Goal: Information Seeking & Learning: Learn about a topic

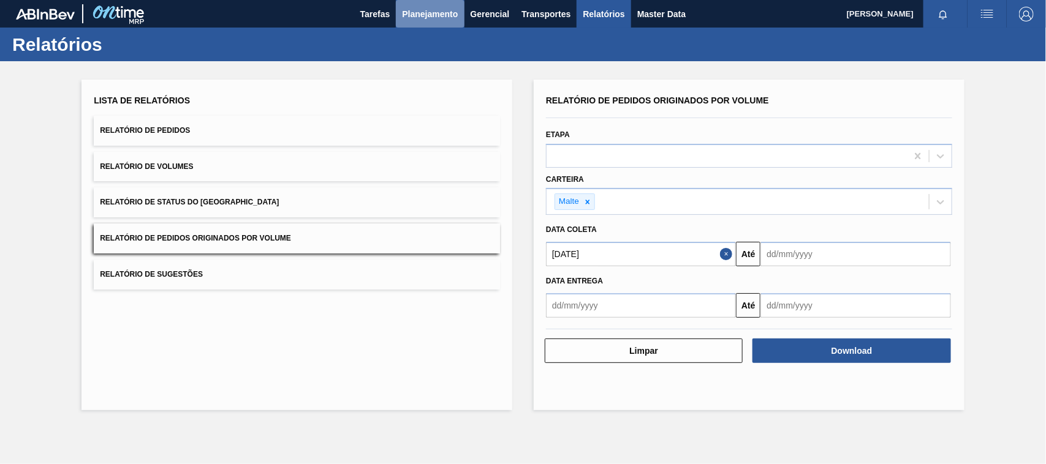
click at [415, 15] on span "Planejamento" at bounding box center [430, 14] width 56 height 15
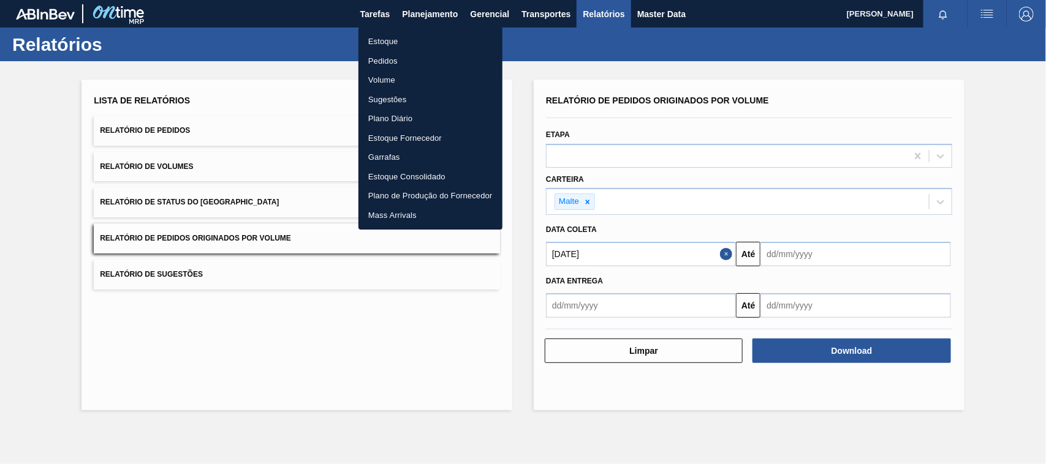
click at [388, 38] on li "Estoque" at bounding box center [430, 42] width 144 height 20
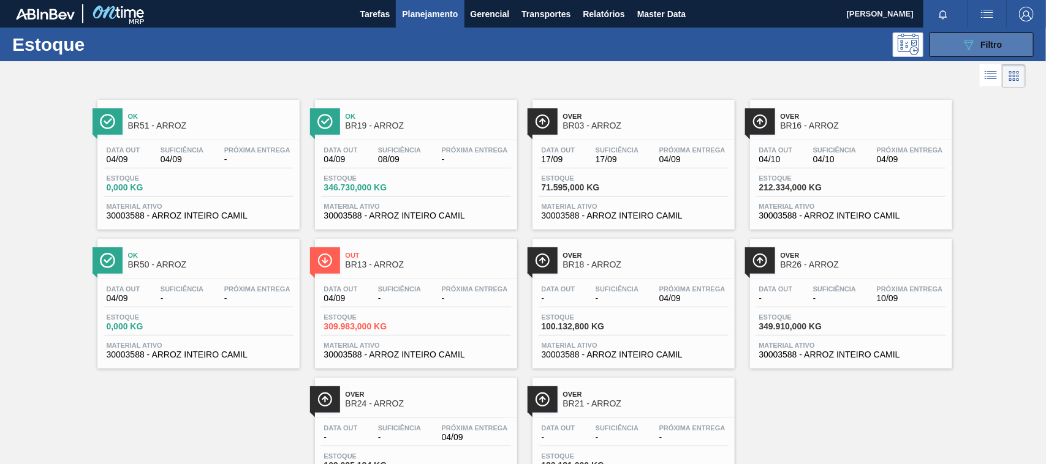
click at [968, 45] on icon "089F7B8B-B2A5-4AFE-B5C0-19BA573D28AC" at bounding box center [968, 44] width 15 height 15
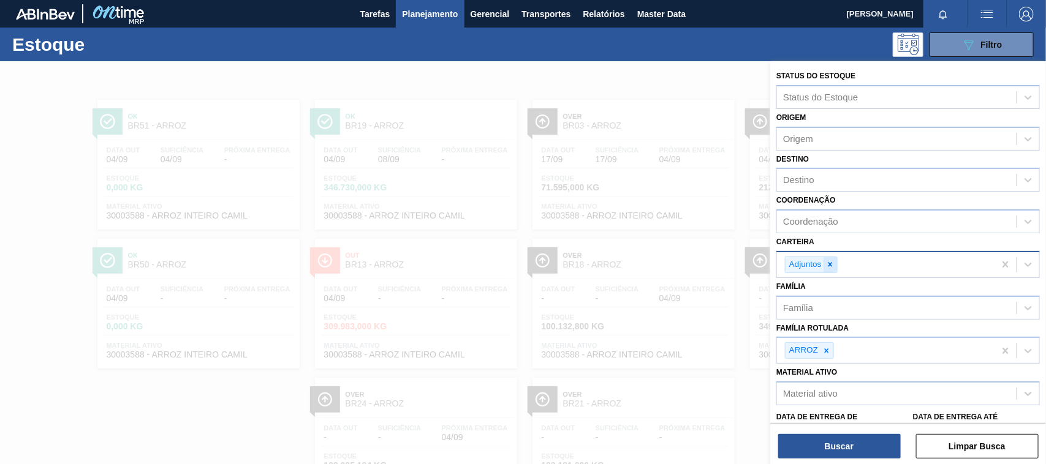
click at [831, 264] on icon at bounding box center [830, 265] width 4 height 4
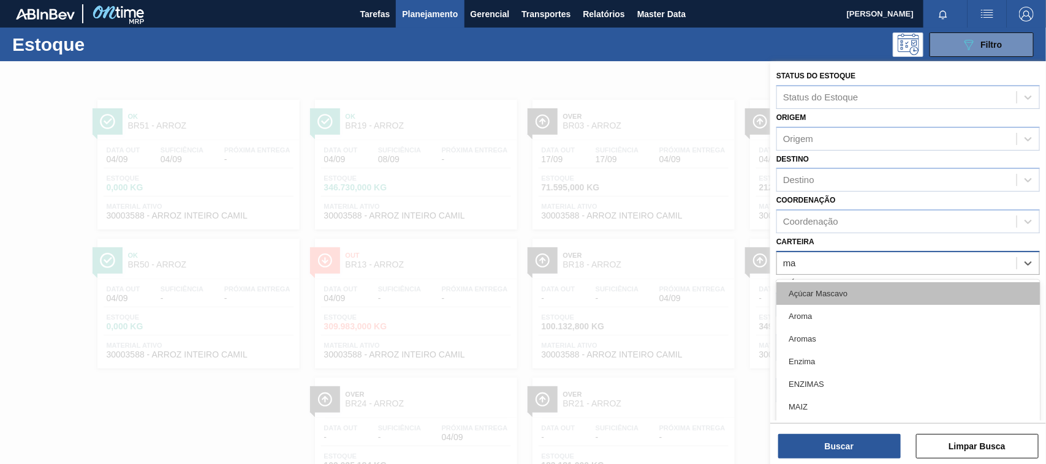
type input "mal"
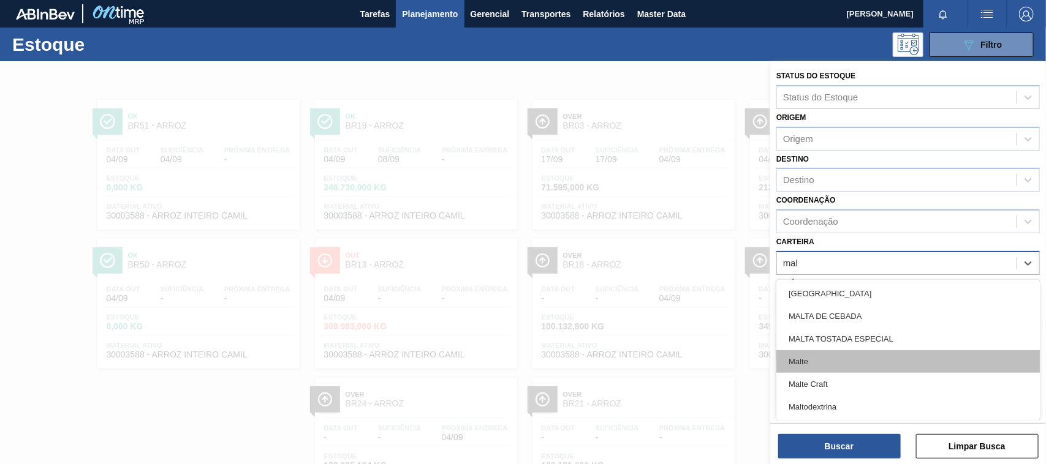
click at [815, 360] on div "Malte" at bounding box center [907, 361] width 263 height 23
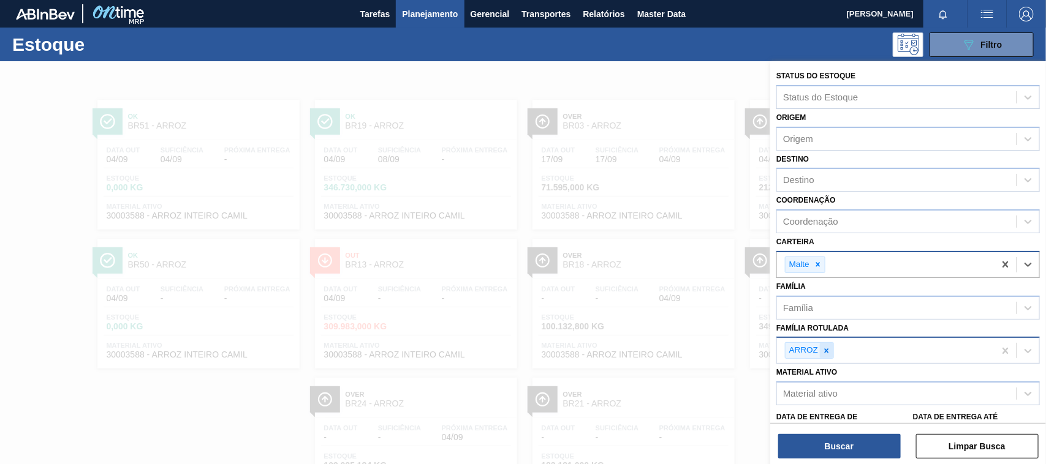
click at [830, 350] on icon at bounding box center [826, 351] width 9 height 9
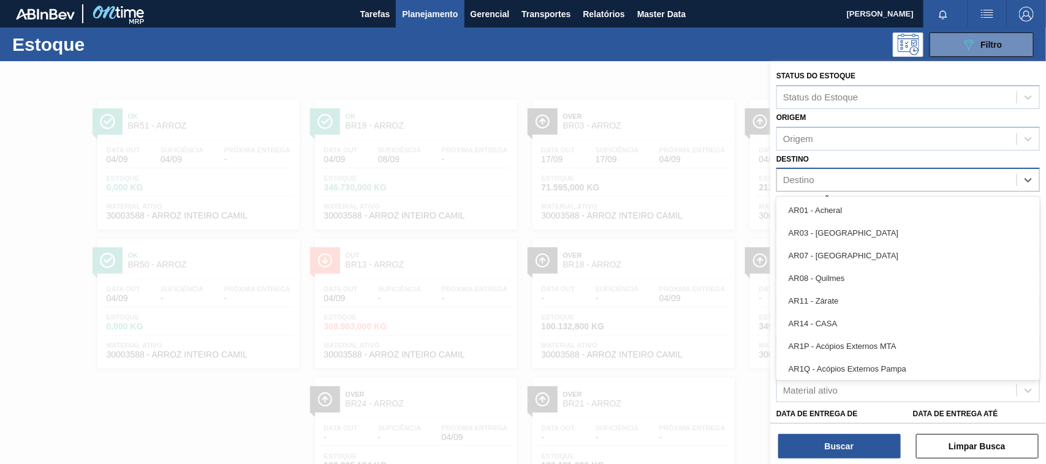
click at [802, 179] on div "Destino" at bounding box center [798, 180] width 31 height 10
type input "ub"
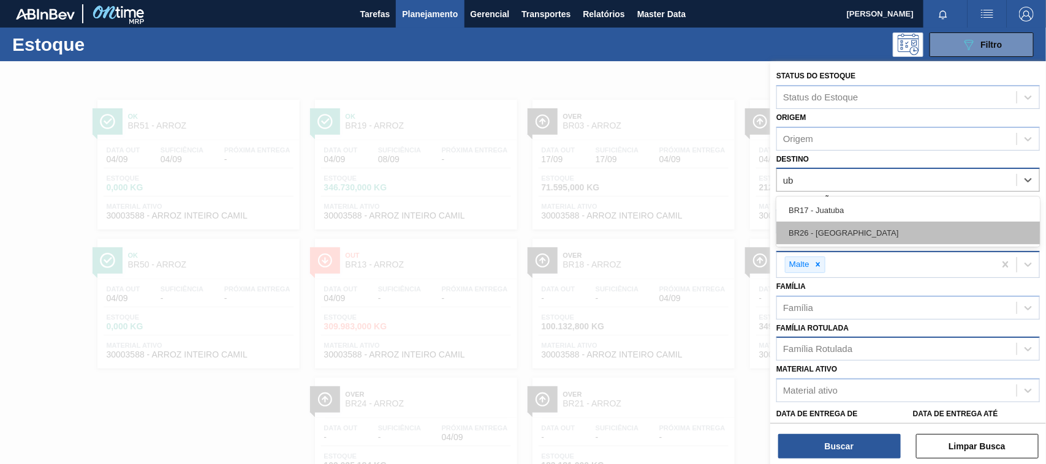
click at [819, 228] on div "BR26 - [GEOGRAPHIC_DATA]" at bounding box center [907, 233] width 263 height 23
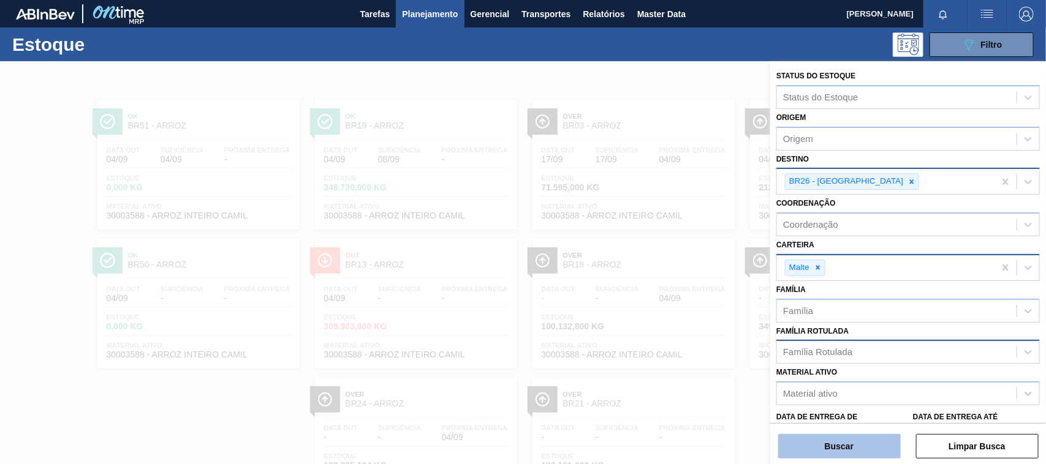
click at [840, 446] on button "Buscar" at bounding box center [839, 446] width 123 height 25
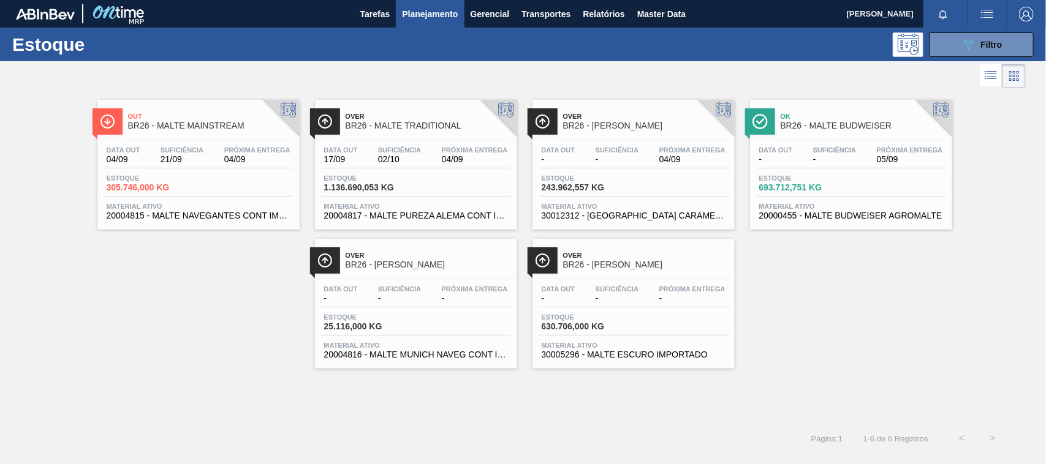
click at [413, 124] on span "BR26 - MALTE TRADITIONAL" at bounding box center [427, 125] width 165 height 9
click at [981, 50] on div "089F7B8B-B2A5-4AFE-B5C0-19BA573D28AC Filtro" at bounding box center [981, 44] width 41 height 15
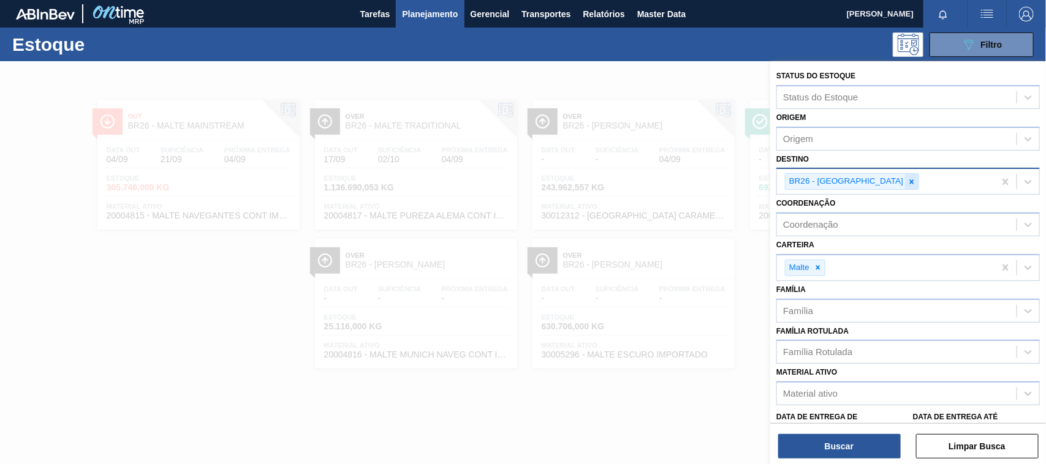
click at [907, 184] on icon at bounding box center [911, 182] width 9 height 9
type input "cebr"
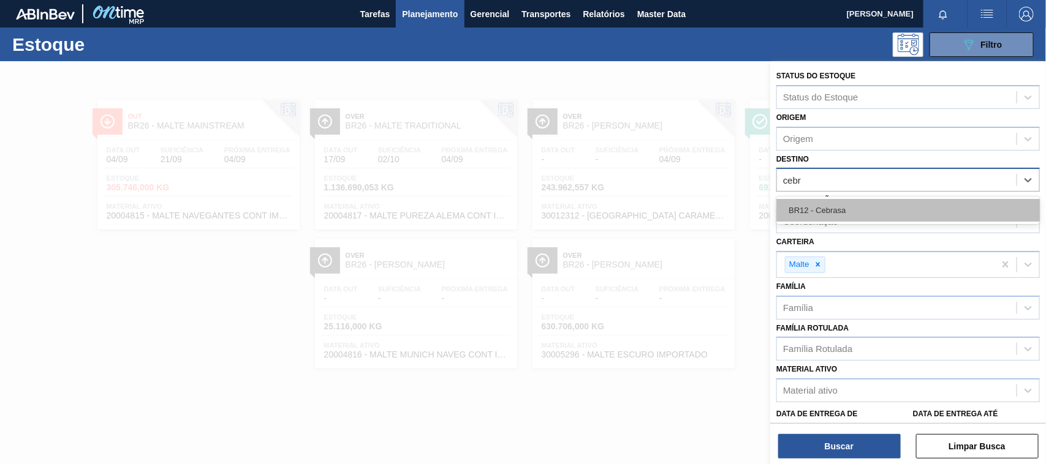
click at [830, 208] on div "BR12 - Cebrasa" at bounding box center [907, 210] width 263 height 23
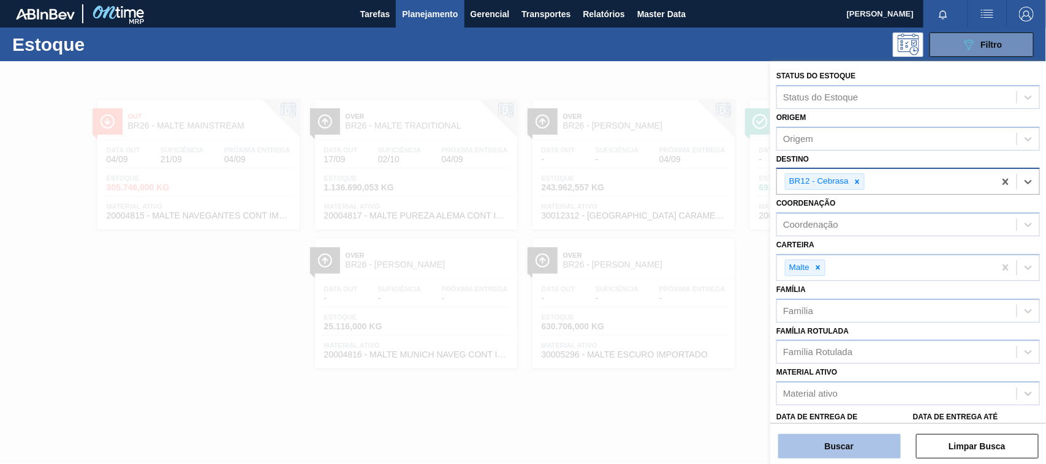
click at [843, 443] on button "Buscar" at bounding box center [839, 446] width 123 height 25
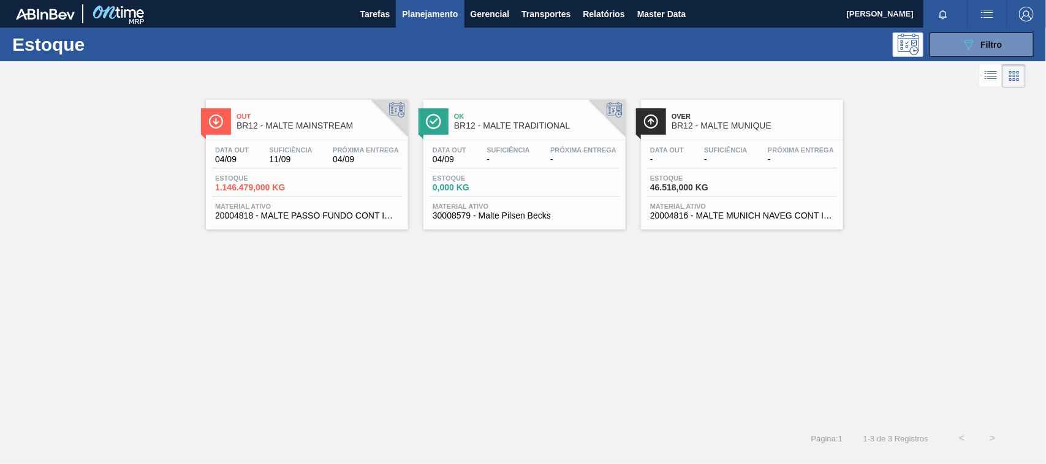
click at [310, 124] on span "BR12 - MALTE MAINSTREAM" at bounding box center [318, 125] width 165 height 9
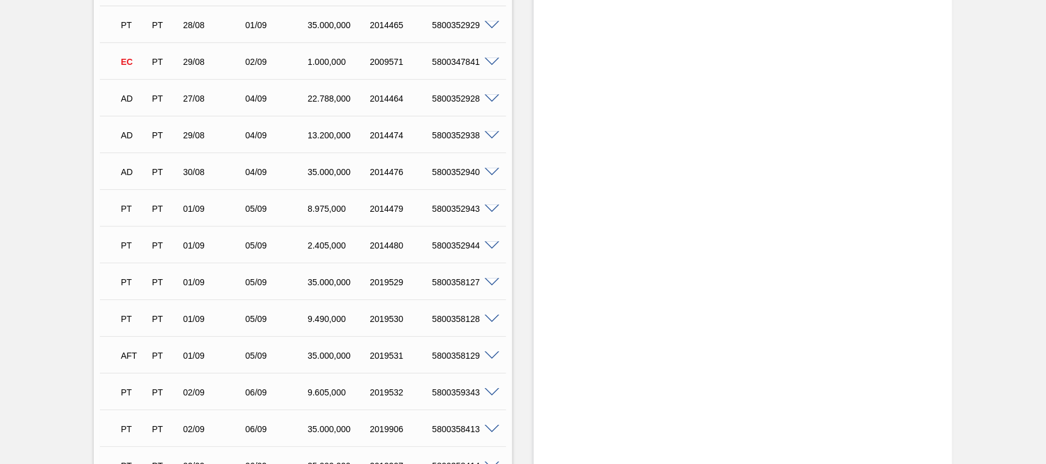
scroll to position [1851, 0]
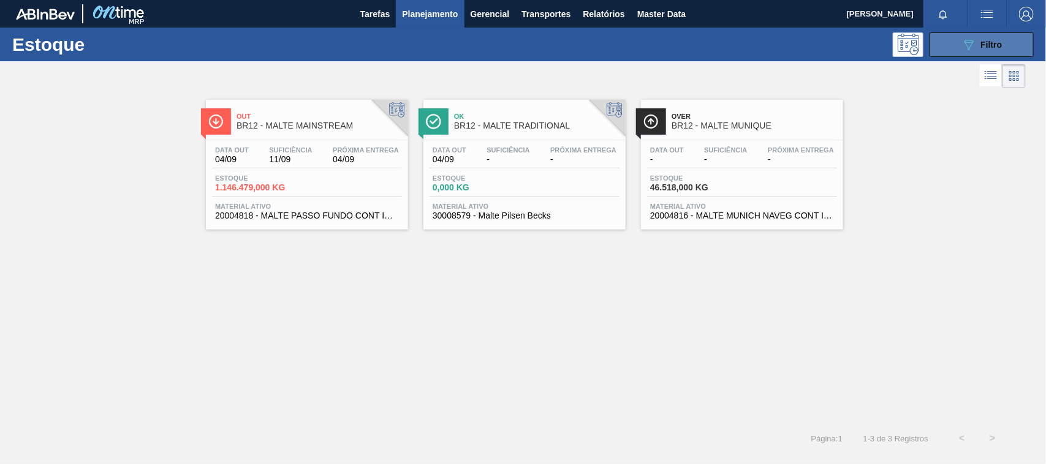
click at [963, 42] on icon "089F7B8B-B2A5-4AFE-B5C0-19BA573D28AC" at bounding box center [968, 44] width 15 height 15
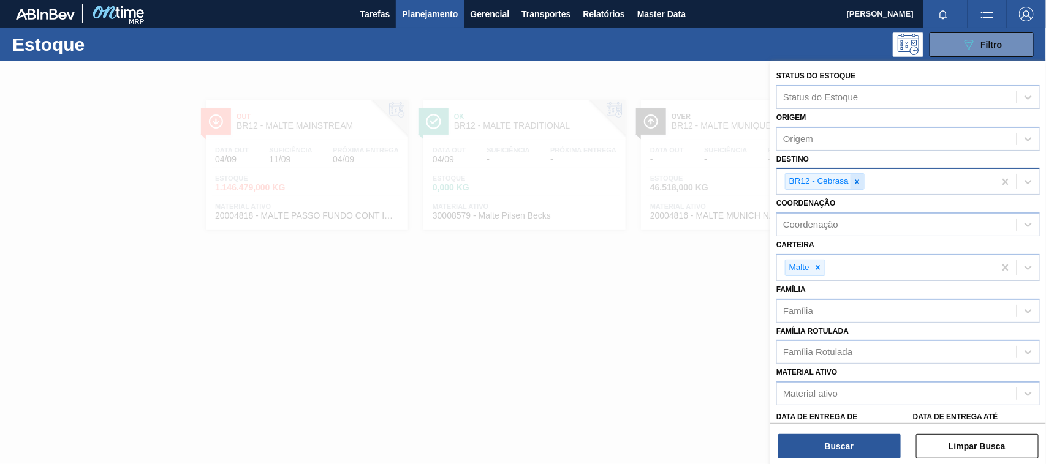
click at [859, 179] on icon at bounding box center [857, 182] width 9 height 9
type input "no"
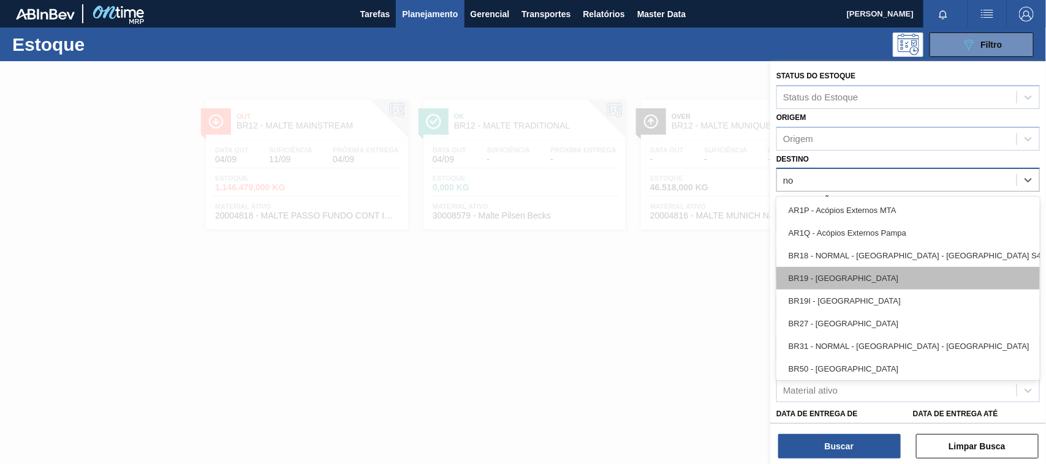
click at [842, 273] on div "BR19 - [GEOGRAPHIC_DATA]" at bounding box center [907, 278] width 263 height 23
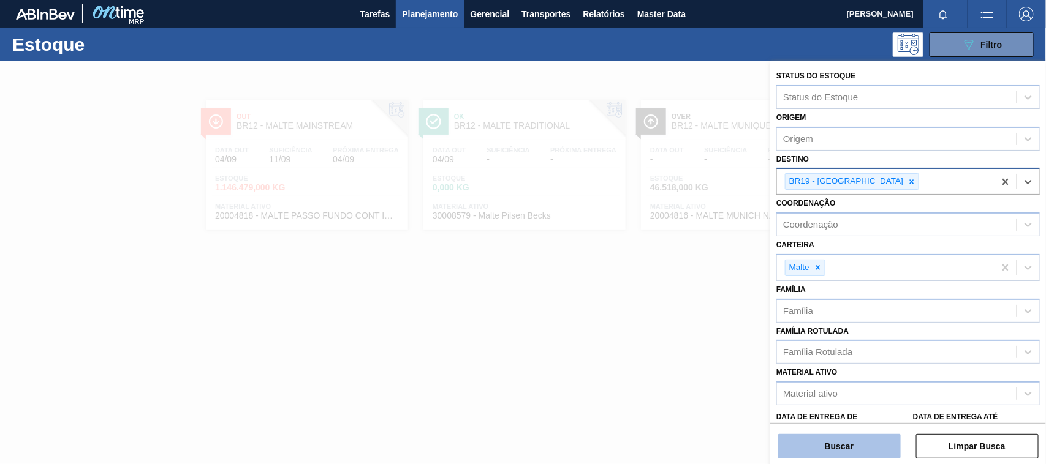
click at [867, 442] on button "Buscar" at bounding box center [839, 446] width 123 height 25
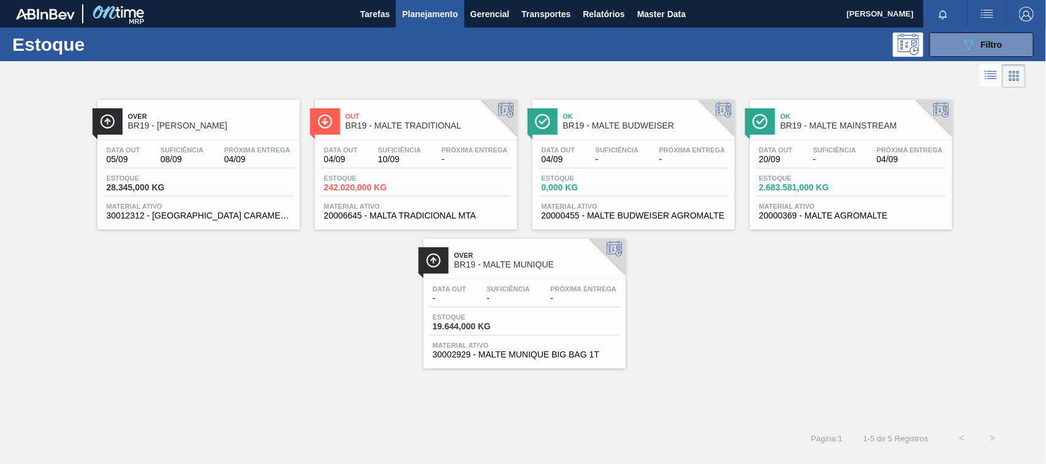
click at [797, 124] on span "BR19 - MALTE MAINSTREAM" at bounding box center [862, 125] width 165 height 9
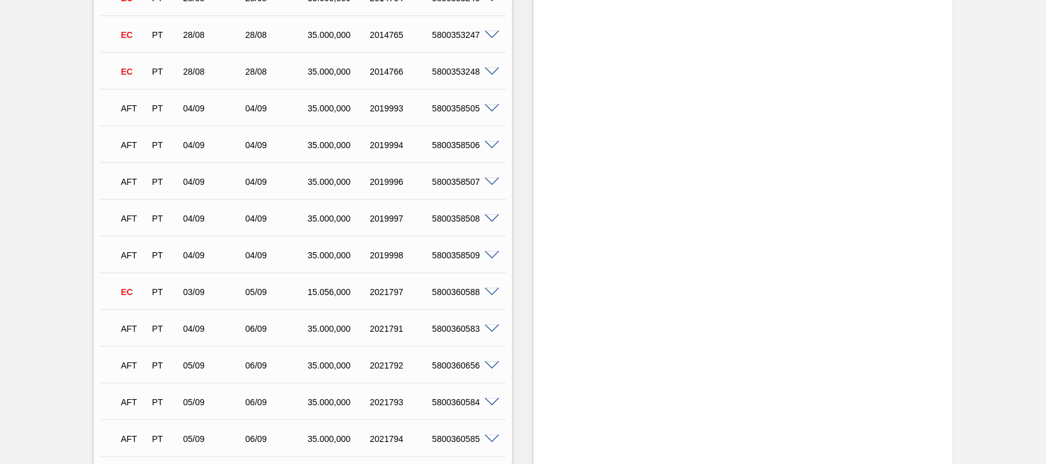
scroll to position [9670, 0]
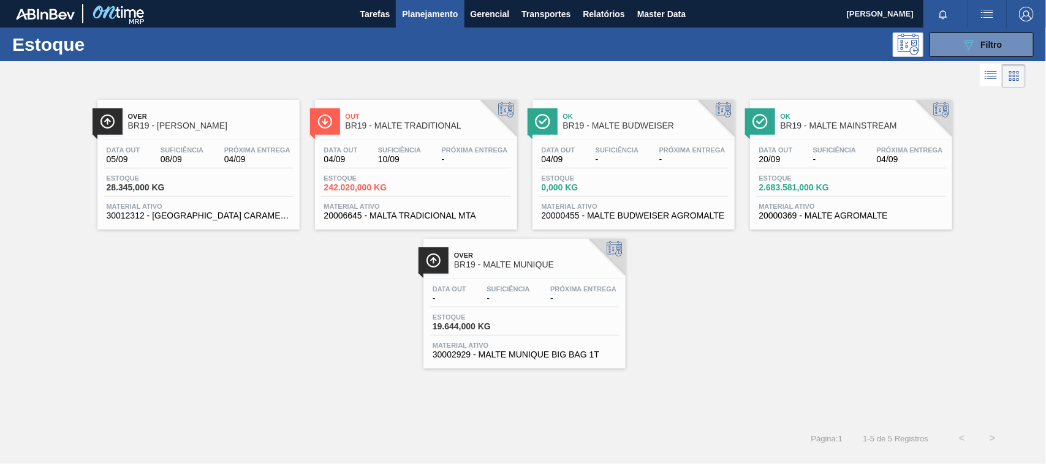
click at [432, 10] on span "Planejamento" at bounding box center [430, 14] width 56 height 15
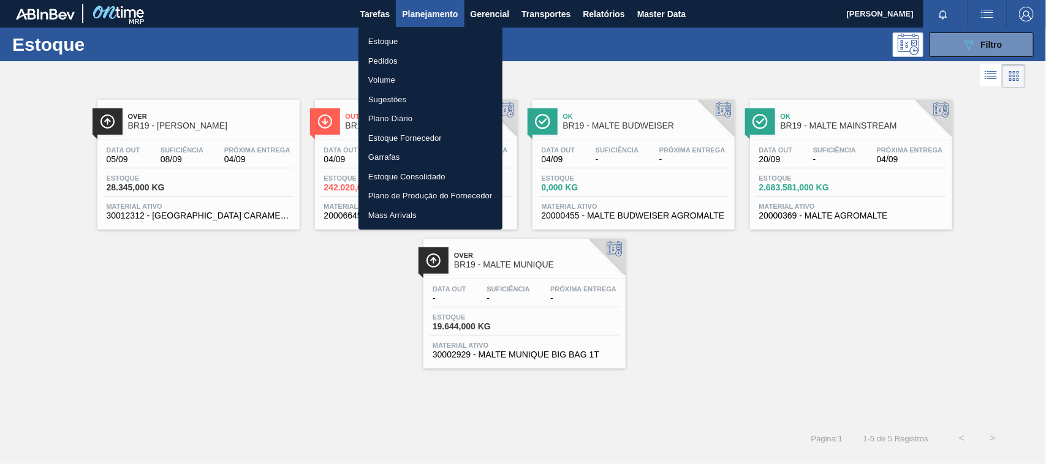
click at [964, 41] on div at bounding box center [523, 232] width 1046 height 464
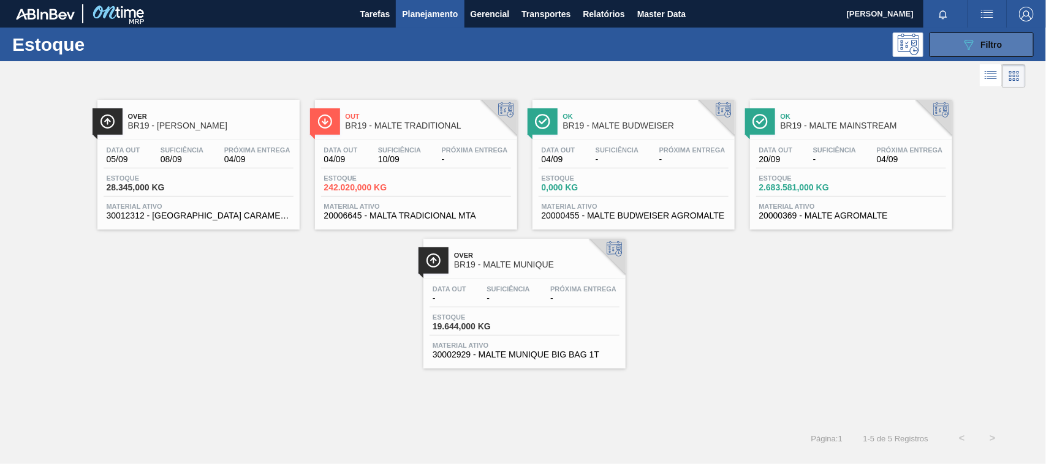
click at [981, 43] on span "Filtro" at bounding box center [991, 45] width 21 height 10
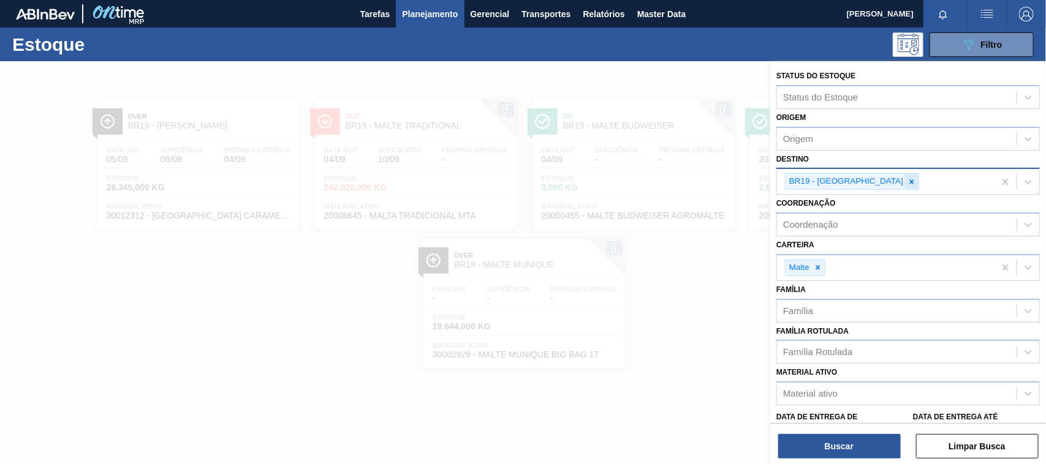
click at [907, 181] on icon at bounding box center [911, 182] width 9 height 9
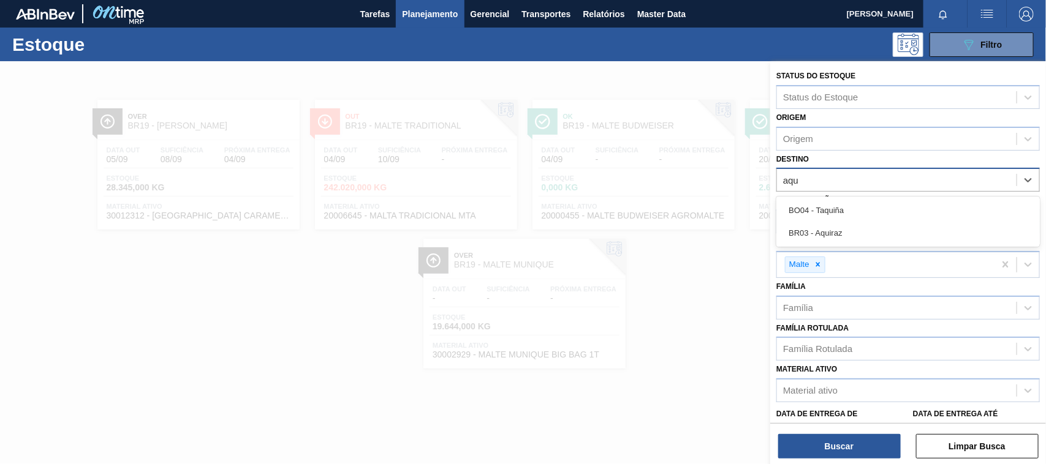
type input "aqui"
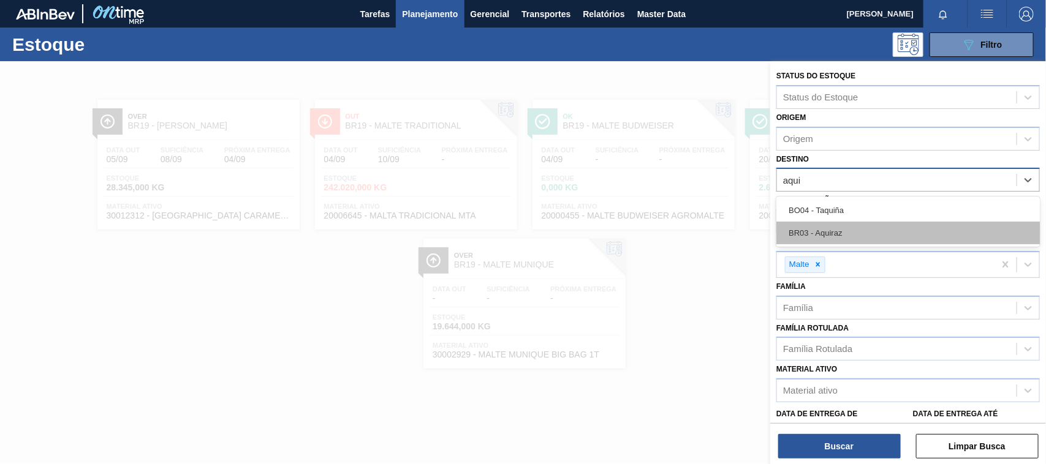
click at [829, 232] on div "BR03 - Aquiraz" at bounding box center [907, 233] width 263 height 23
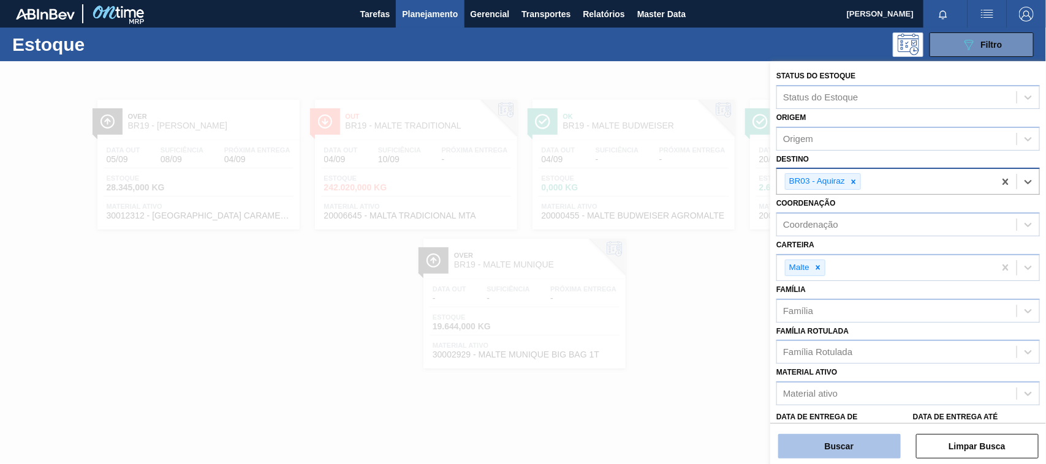
click at [855, 450] on button "Buscar" at bounding box center [839, 446] width 123 height 25
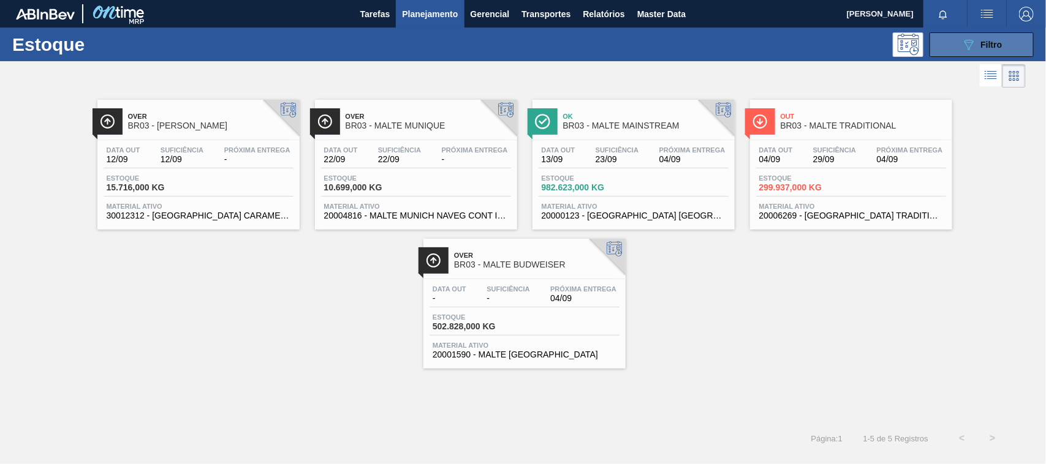
click at [957, 37] on button "089F7B8B-B2A5-4AFE-B5C0-19BA573D28AC Filtro" at bounding box center [981, 44] width 104 height 25
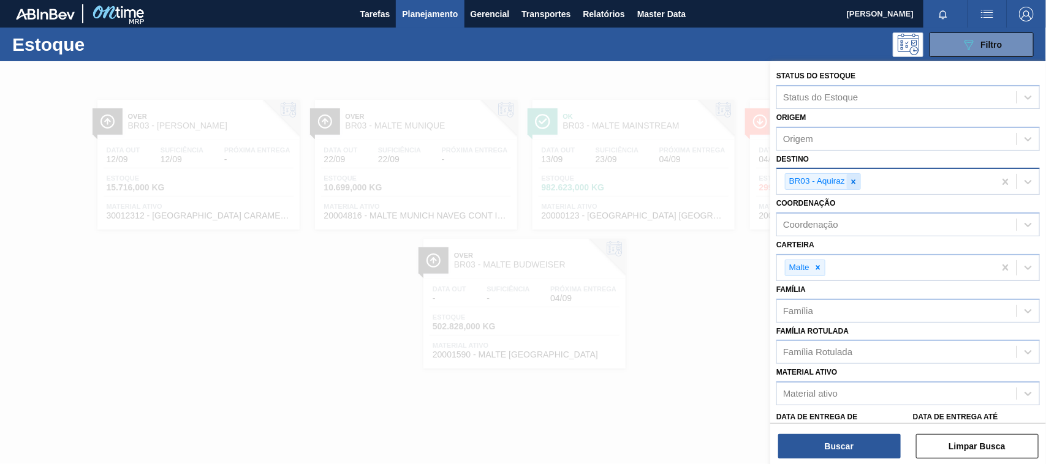
click at [852, 184] on icon at bounding box center [853, 182] width 9 height 9
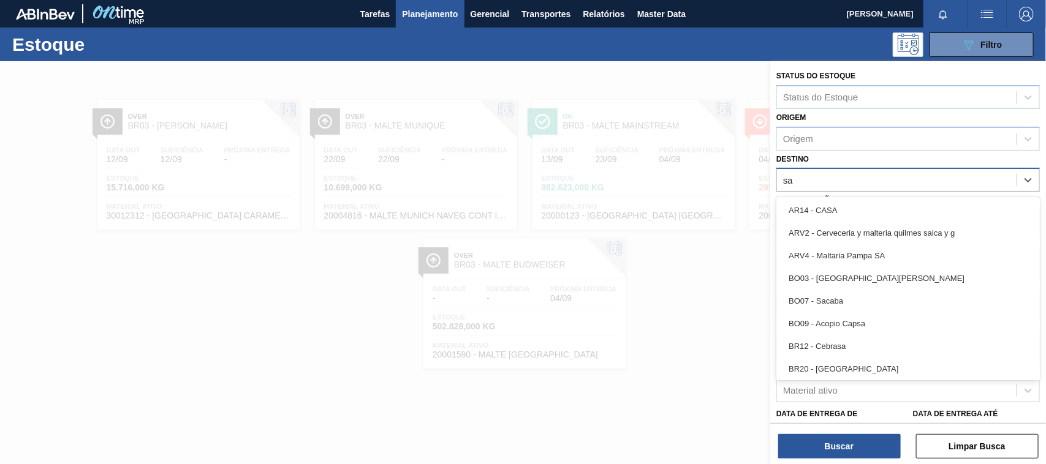
type input "s"
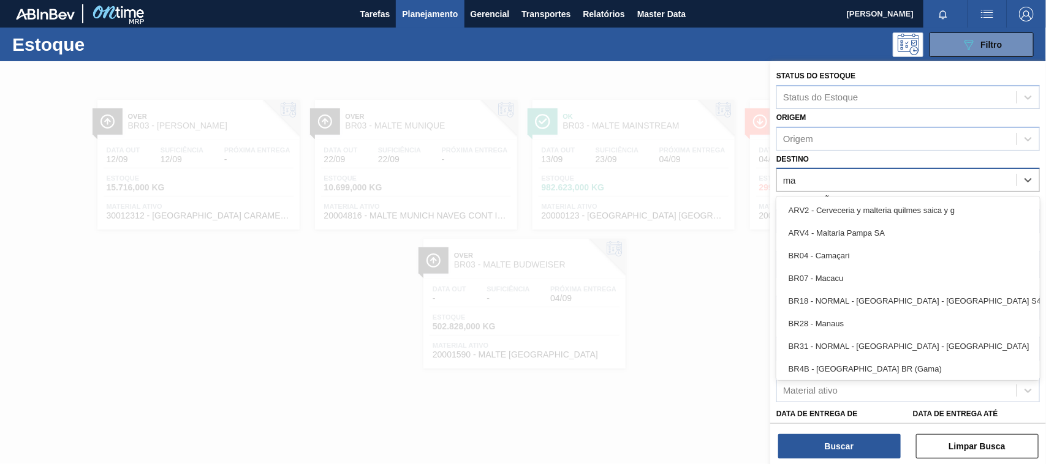
type input "m"
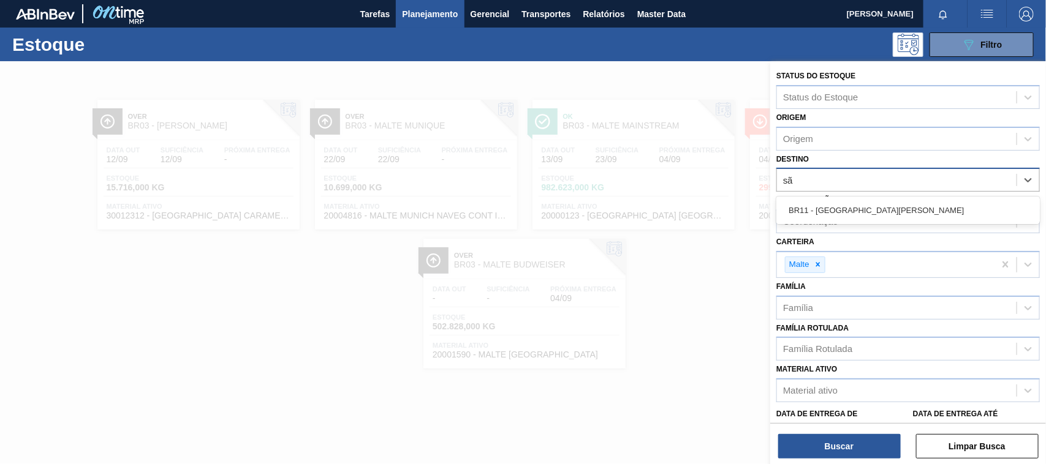
type input "são"
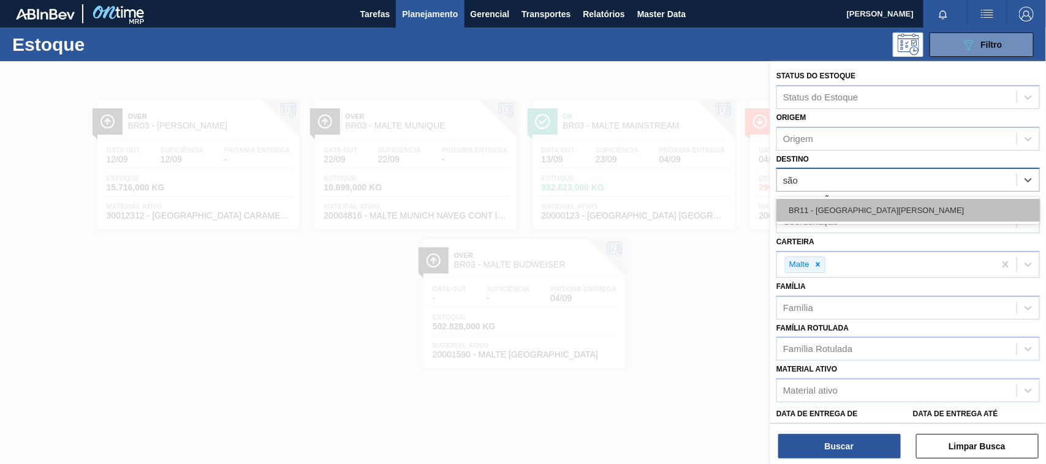
click at [828, 213] on div "BR11 - [GEOGRAPHIC_DATA][PERSON_NAME]" at bounding box center [907, 210] width 263 height 23
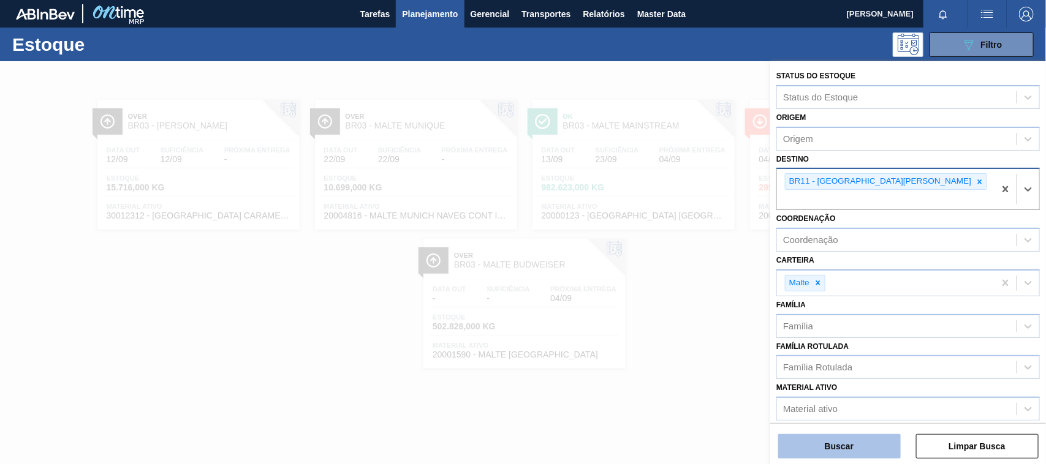
click at [850, 449] on button "Buscar" at bounding box center [839, 446] width 123 height 25
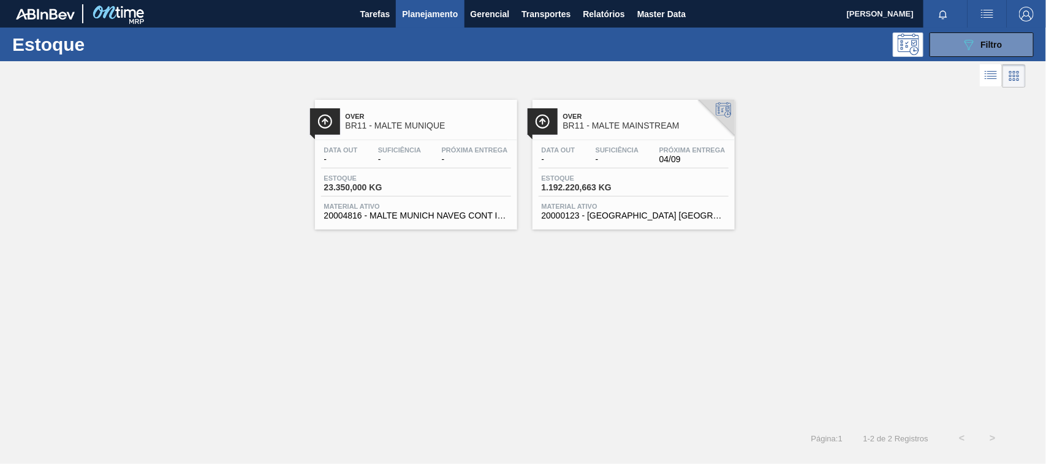
click at [635, 126] on span "BR11 - MALTE MAINSTREAM" at bounding box center [645, 125] width 165 height 9
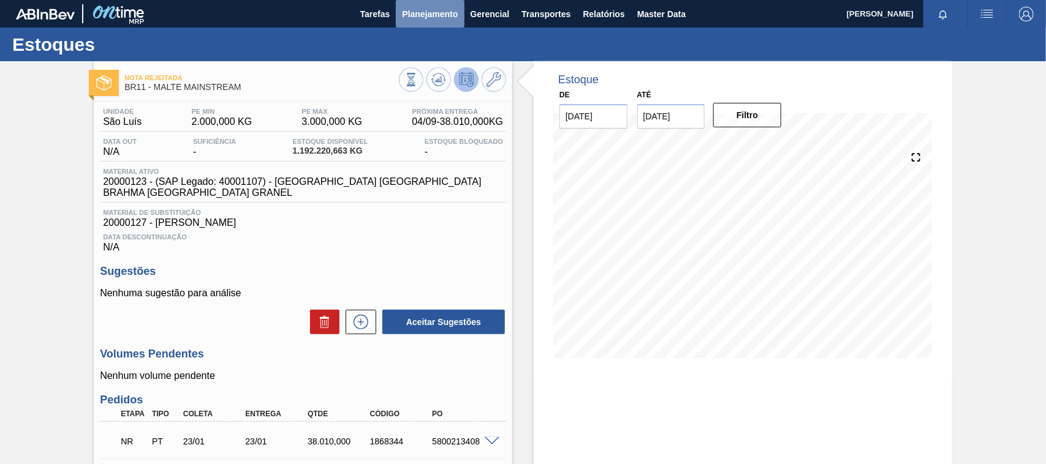
click at [438, 10] on span "Planejamento" at bounding box center [430, 14] width 56 height 15
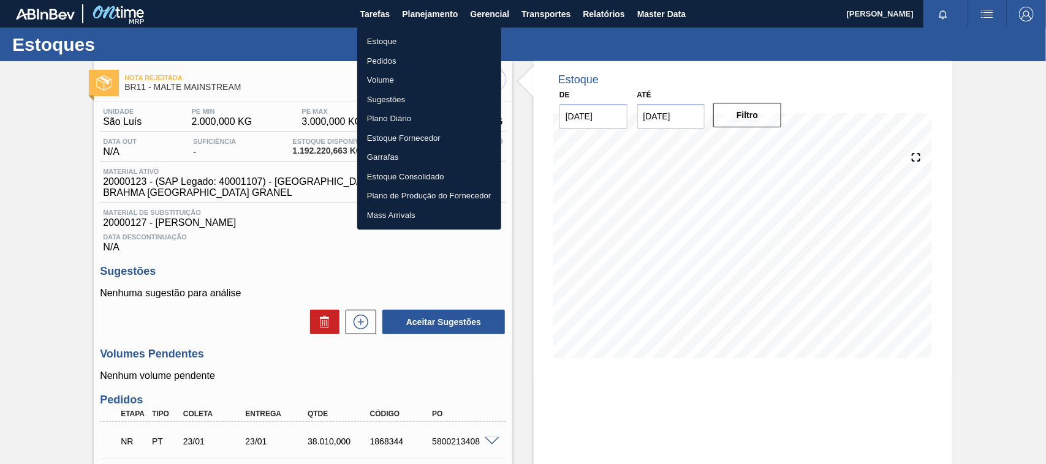
click at [385, 40] on li "Estoque" at bounding box center [429, 42] width 144 height 20
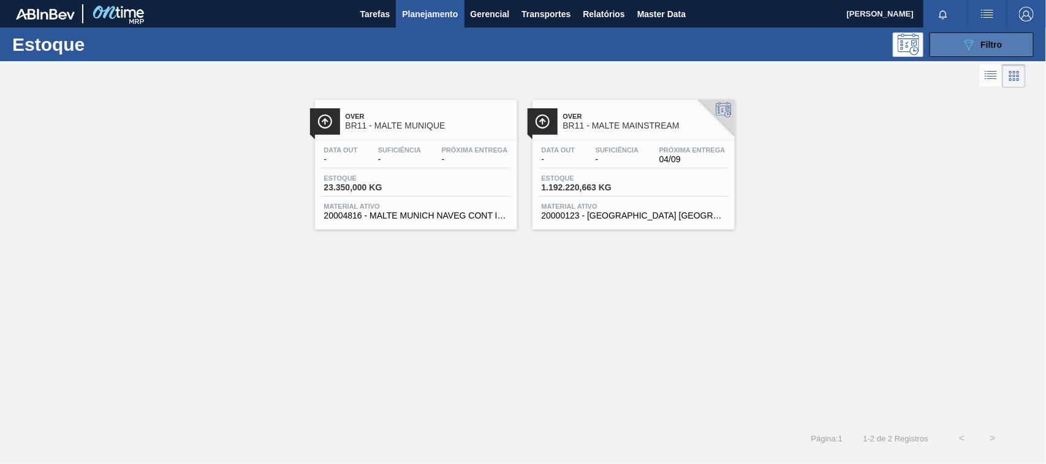
click at [964, 45] on icon "089F7B8B-B2A5-4AFE-B5C0-19BA573D28AC" at bounding box center [968, 44] width 15 height 15
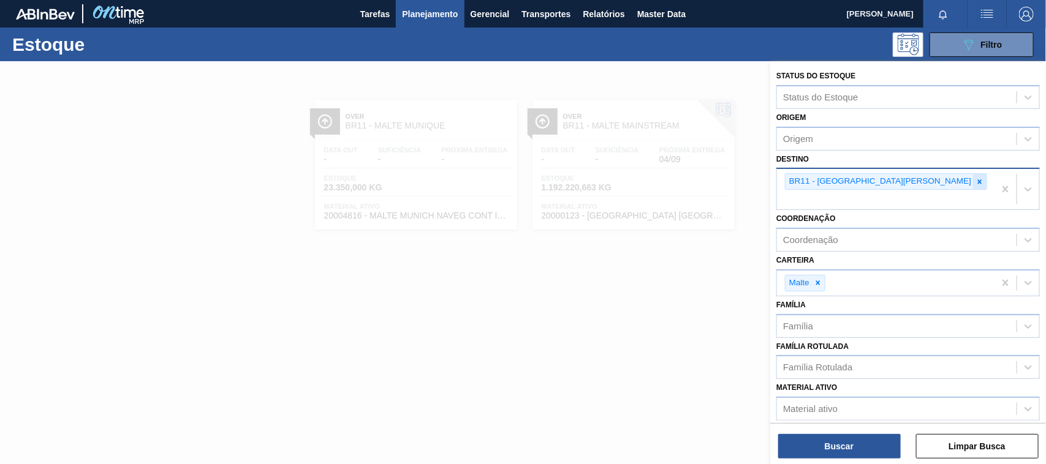
click at [973, 182] on div at bounding box center [979, 181] width 13 height 15
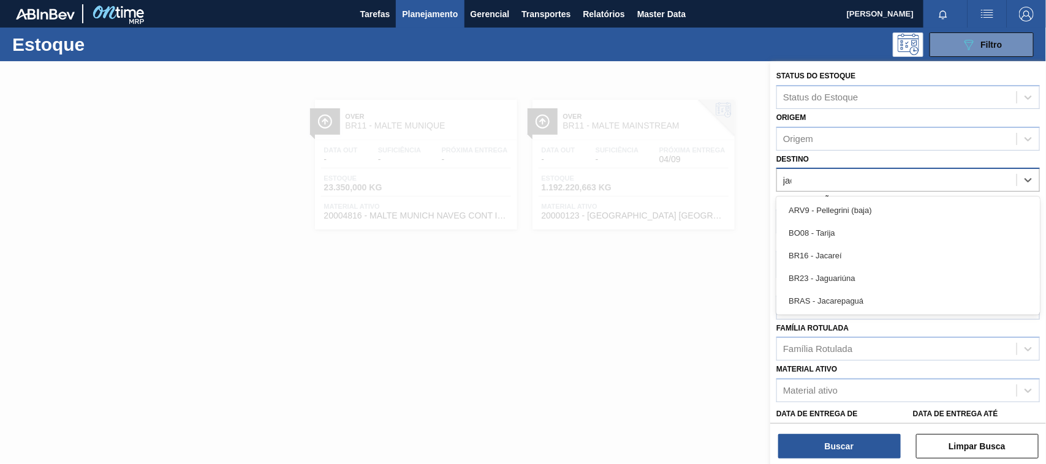
type input "jaca"
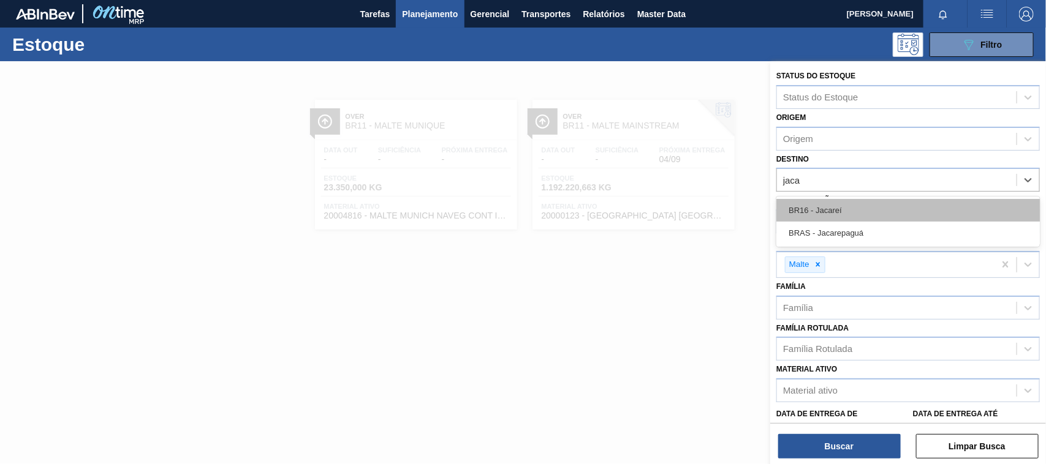
drag, startPoint x: 834, startPoint y: 205, endPoint x: 853, endPoint y: 221, distance: 24.8
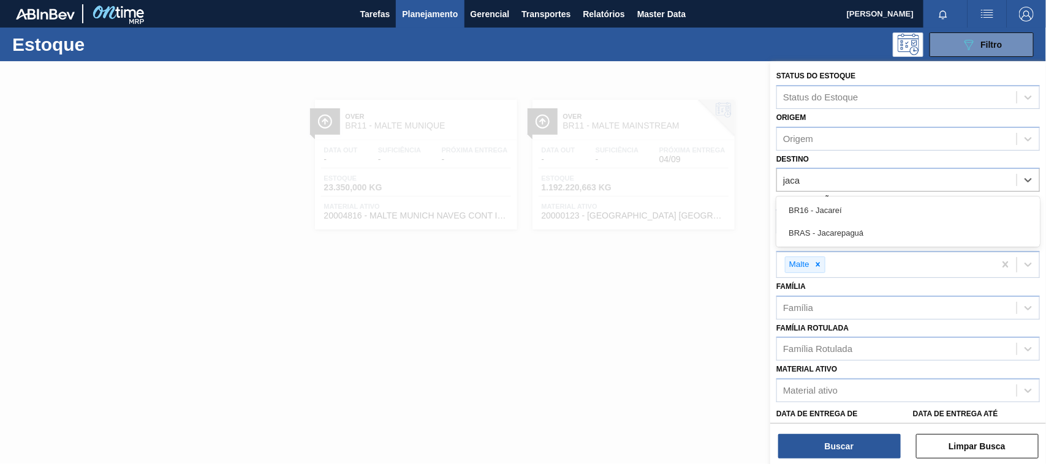
click at [833, 205] on div "BR16 - Jacareí" at bounding box center [907, 210] width 263 height 23
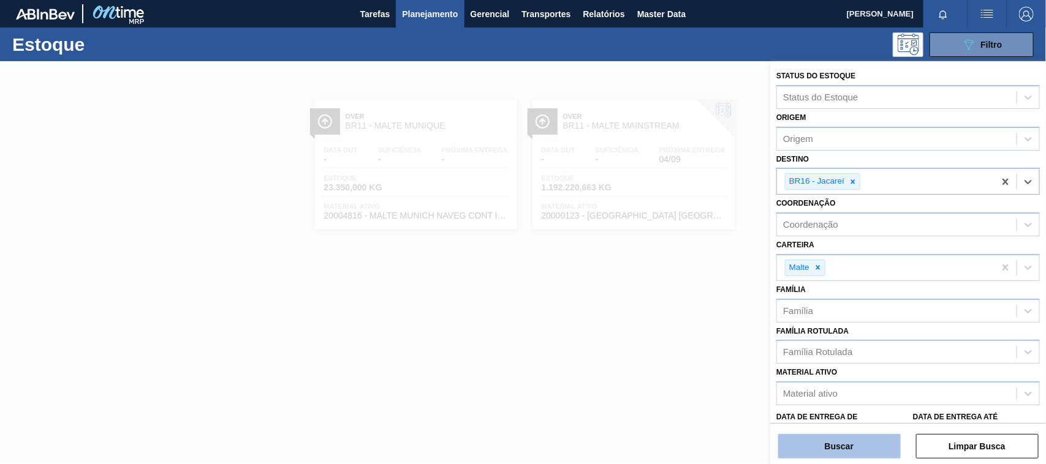
click at [819, 441] on button "Buscar" at bounding box center [839, 446] width 123 height 25
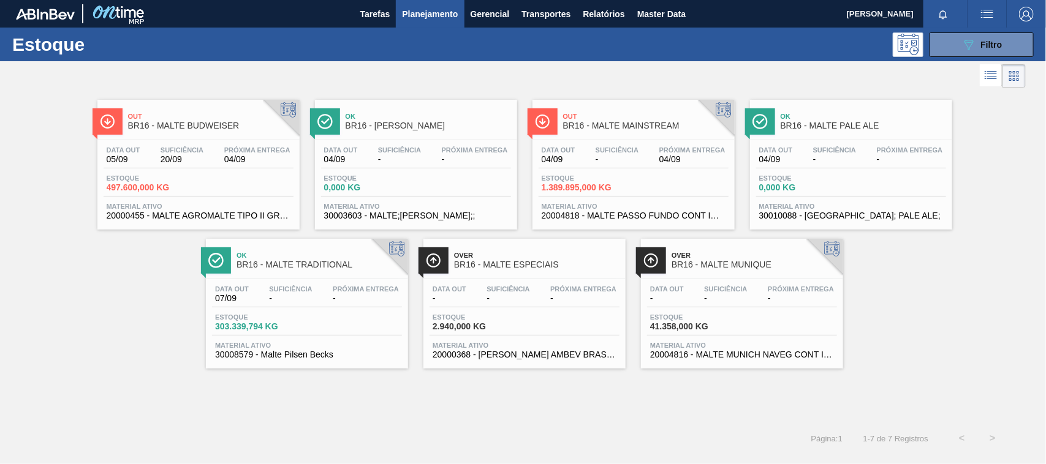
click at [631, 120] on span "Out" at bounding box center [645, 116] width 165 height 7
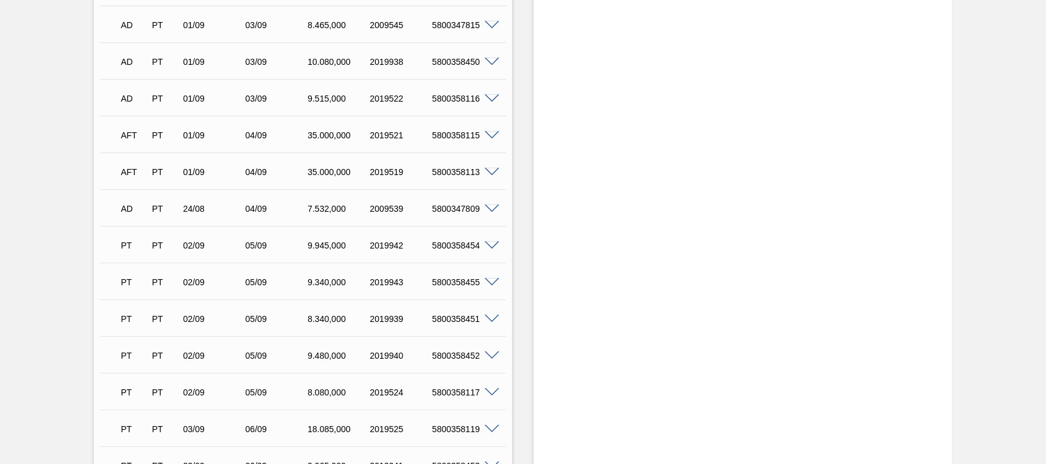
scroll to position [1914, 0]
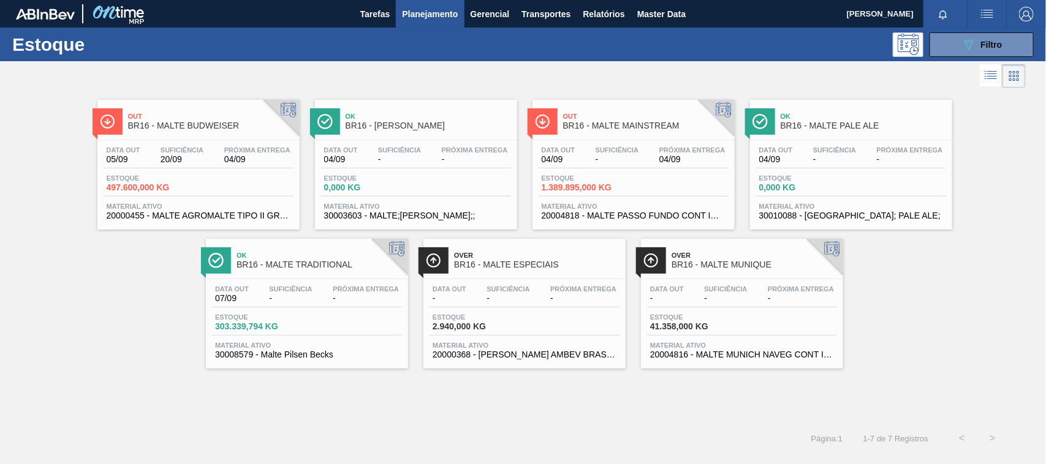
click at [289, 265] on span "BR16 - MALTE TRADITIONAL" at bounding box center [318, 264] width 165 height 9
